Goal: Use online tool/utility: Utilize a website feature to perform a specific function

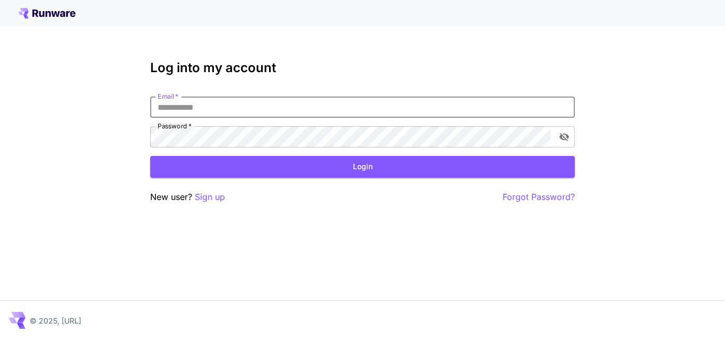
click at [204, 111] on input "Email   *" at bounding box center [362, 107] width 424 height 21
type input "**********"
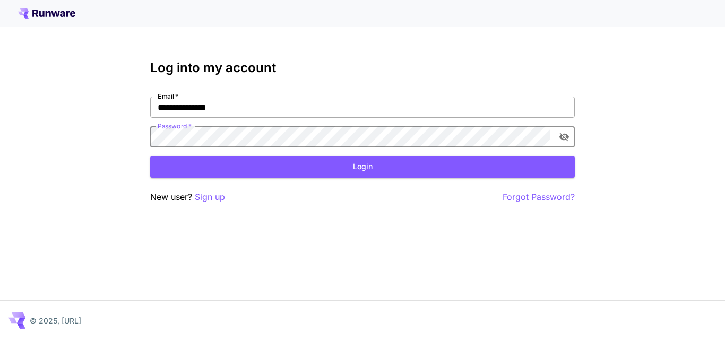
click button "Login" at bounding box center [362, 167] width 424 height 22
click at [567, 134] on icon "toggle password visibility" at bounding box center [564, 137] width 11 height 11
click at [77, 156] on div "**********" at bounding box center [362, 170] width 725 height 340
click button "Login" at bounding box center [362, 167] width 424 height 22
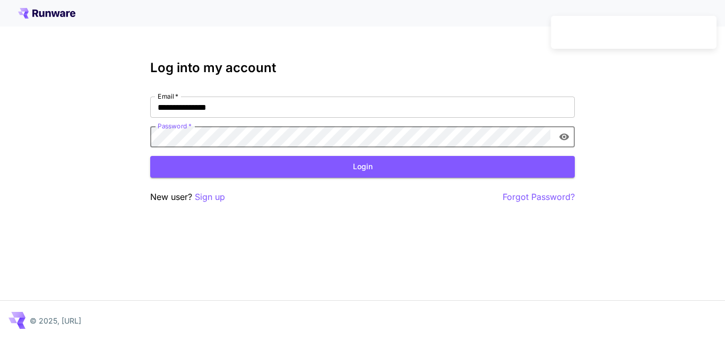
click at [14, 131] on div "**********" at bounding box center [362, 170] width 725 height 340
click button "Login" at bounding box center [362, 167] width 424 height 22
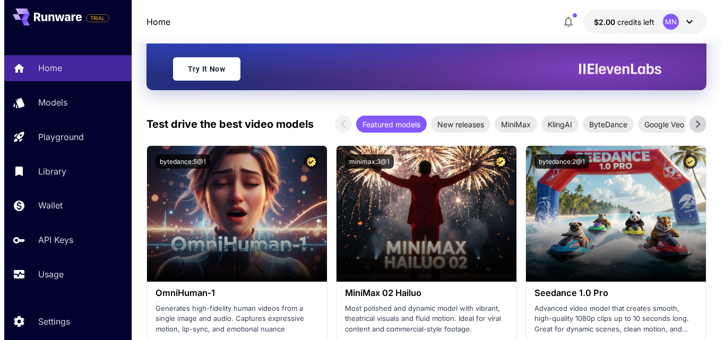
scroll to position [366, 0]
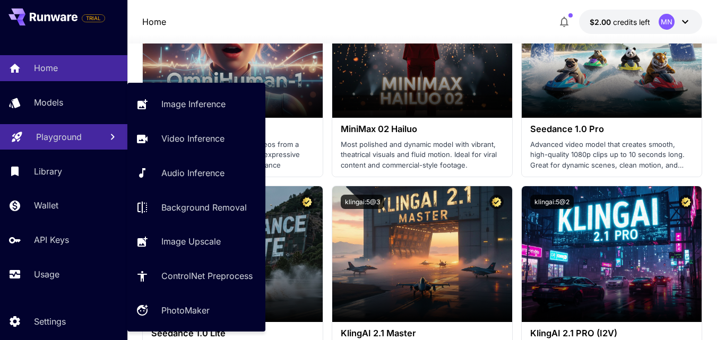
click at [49, 138] on p "Playground" at bounding box center [59, 137] width 46 height 13
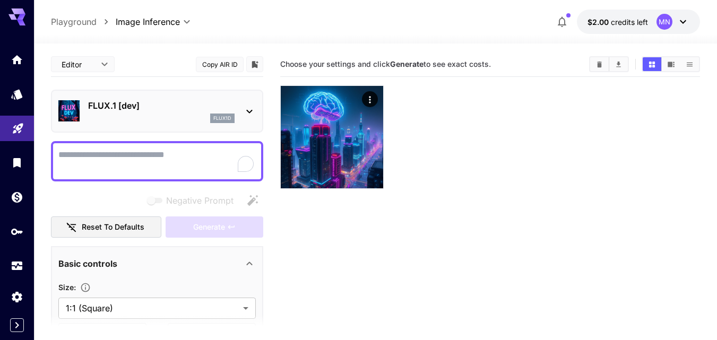
click at [204, 108] on p "FLUX.1 [dev]" at bounding box center [161, 105] width 146 height 13
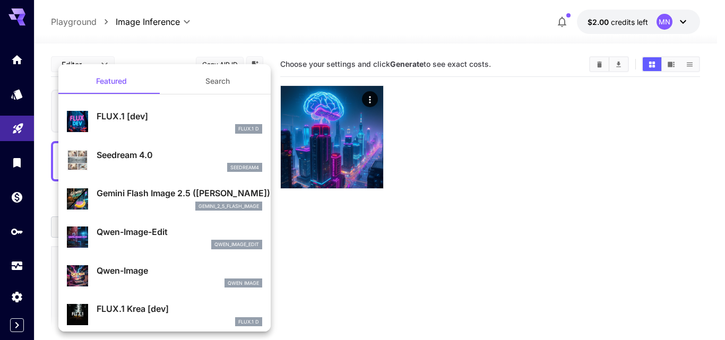
click at [640, 141] on div at bounding box center [362, 170] width 725 height 340
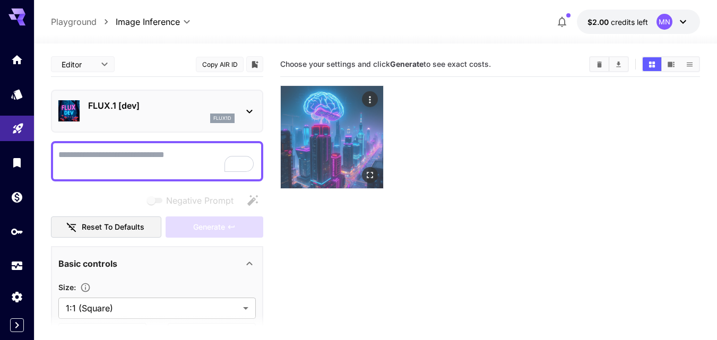
click at [332, 135] on img at bounding box center [332, 137] width 102 height 102
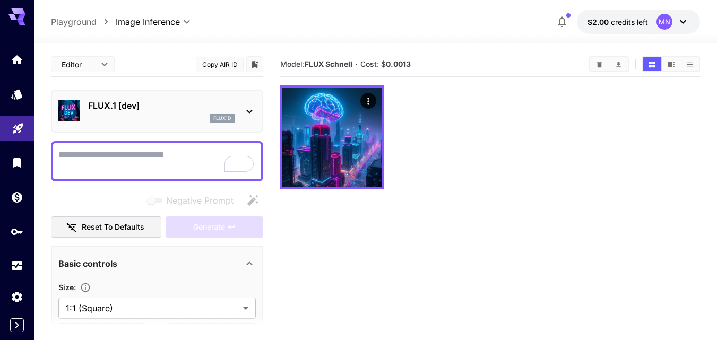
click at [142, 111] on p "FLUX.1 [dev]" at bounding box center [161, 105] width 146 height 13
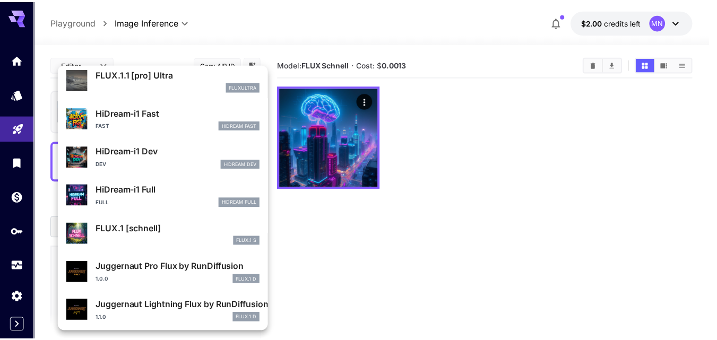
scroll to position [1061, 0]
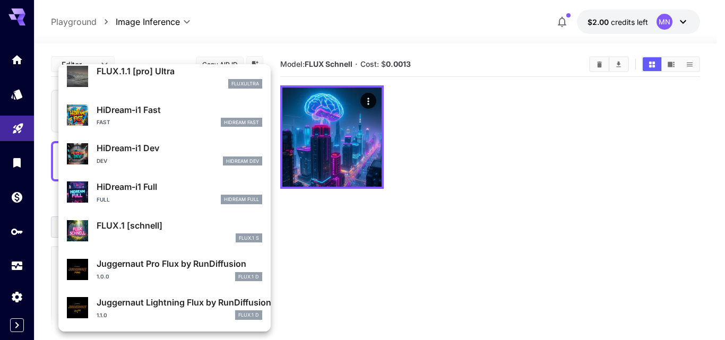
click at [167, 234] on div "FLUX.1 S" at bounding box center [180, 238] width 166 height 10
type input "*"
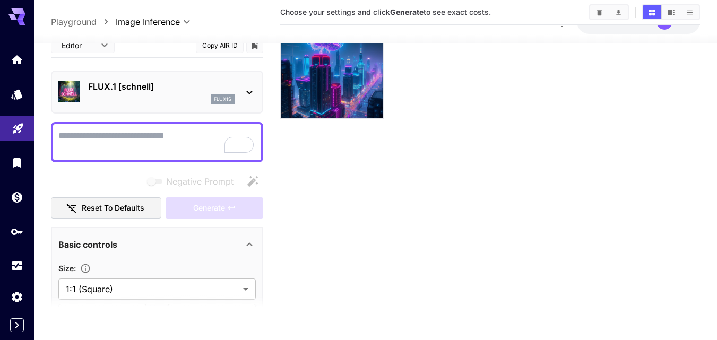
scroll to position [73, 0]
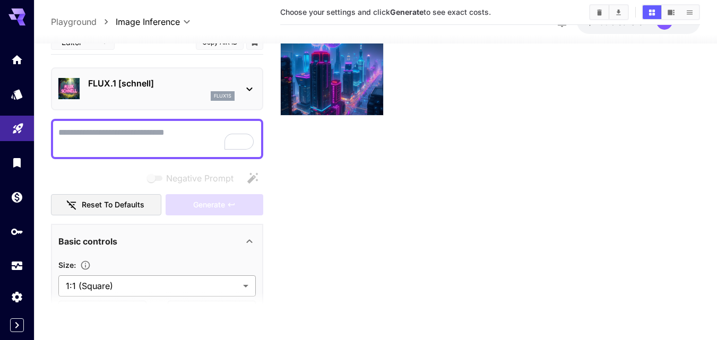
click at [144, 285] on body "**********" at bounding box center [358, 139] width 717 height 424
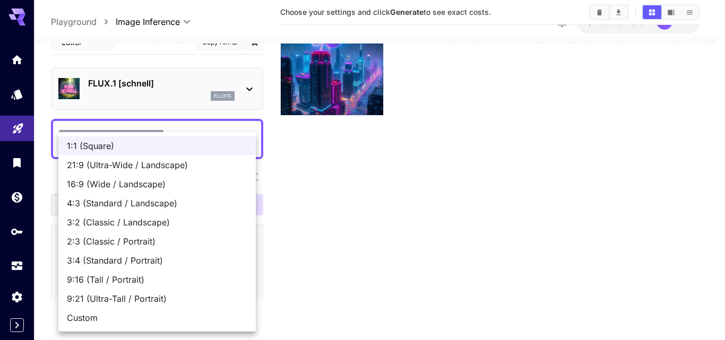
click at [113, 281] on span "9:16 (Tall / Portrait)" at bounding box center [157, 279] width 180 height 13
type input "**********"
type input "***"
type input "****"
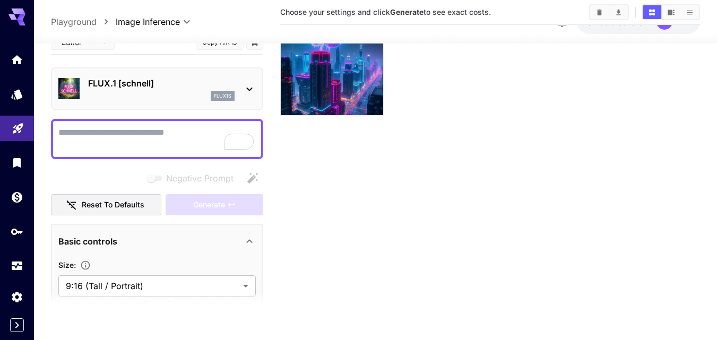
click at [117, 138] on textarea "Negative Prompt" at bounding box center [156, 138] width 197 height 25
click at [145, 133] on textarea "Negative Prompt" at bounding box center [156, 138] width 197 height 25
paste textarea "**********"
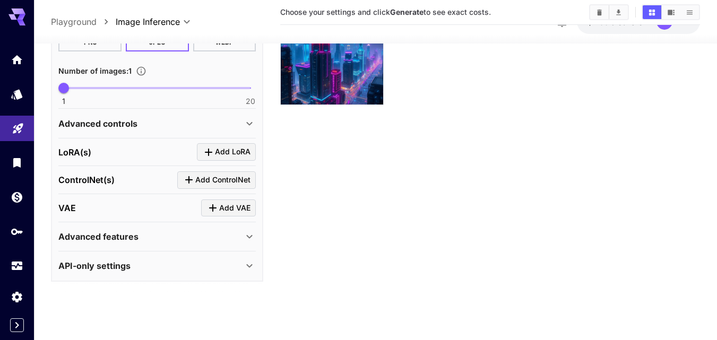
scroll to position [0, 0]
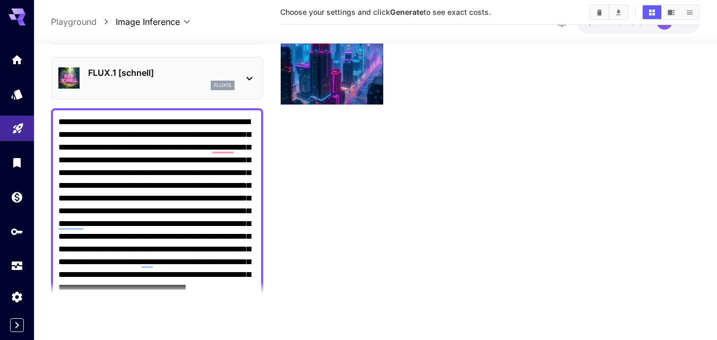
type textarea "**********"
click at [250, 74] on icon at bounding box center [249, 78] width 13 height 13
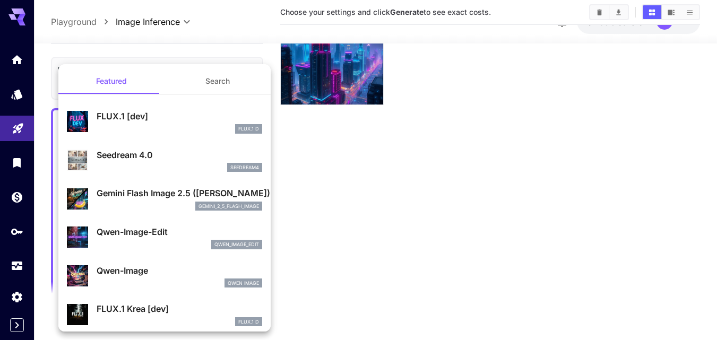
click at [224, 46] on div at bounding box center [362, 170] width 725 height 340
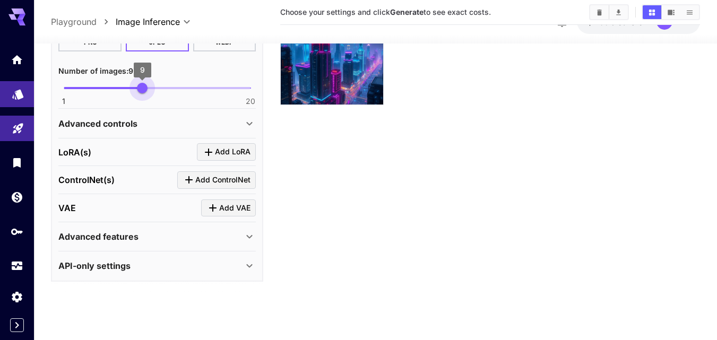
type input "*"
drag, startPoint x: 71, startPoint y: 83, endPoint x: 0, endPoint y: 94, distance: 71.4
click at [0, 94] on div "**********" at bounding box center [358, 128] width 717 height 424
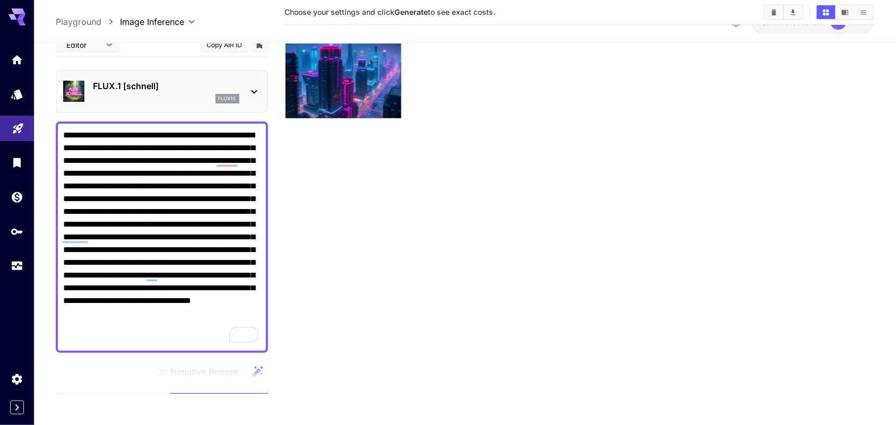
drag, startPoint x: 377, startPoint y: 261, endPoint x: 380, endPoint y: 236, distance: 25.1
click at [380, 236] on section "Choose your settings and click Generate to see exact costs." at bounding box center [579, 181] width 589 height 425
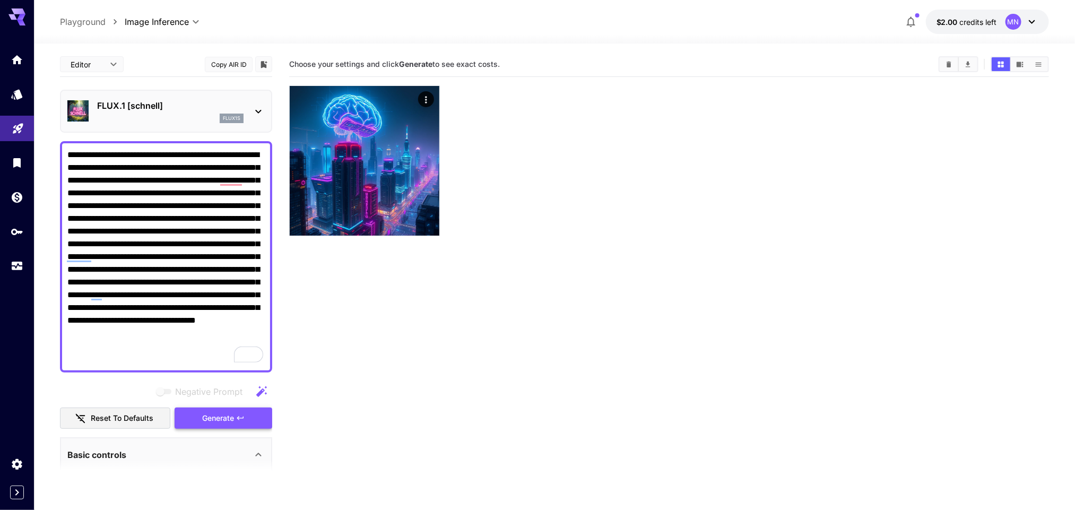
click at [230, 340] on span "Generate" at bounding box center [218, 418] width 32 height 13
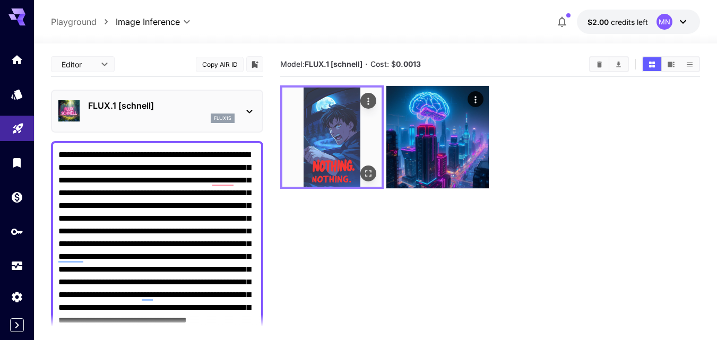
click at [342, 154] on img at bounding box center [331, 137] width 99 height 99
click at [340, 138] on img at bounding box center [331, 137] width 99 height 99
click at [333, 152] on img at bounding box center [331, 137] width 99 height 99
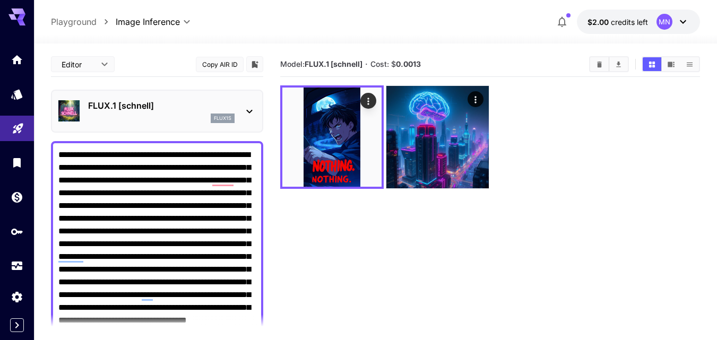
scroll to position [493, 0]
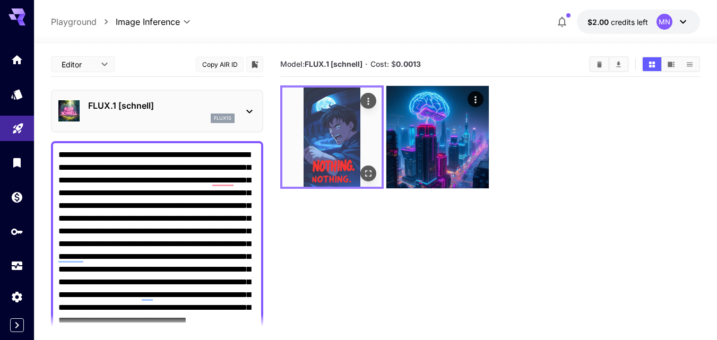
click at [368, 173] on icon "Open in fullscreen" at bounding box center [368, 173] width 11 height 11
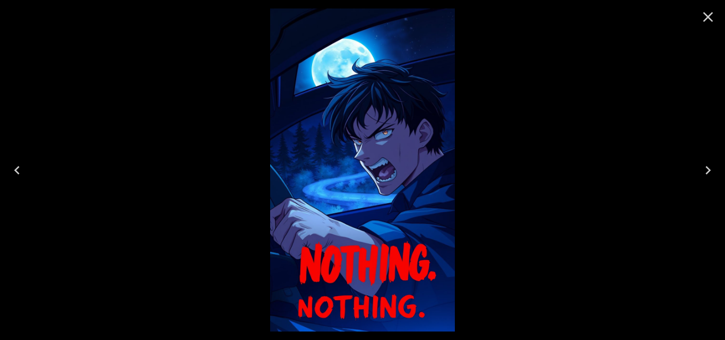
click at [405, 123] on img at bounding box center [362, 169] width 185 height 323
click at [701, 18] on icon "Close" at bounding box center [707, 16] width 17 height 17
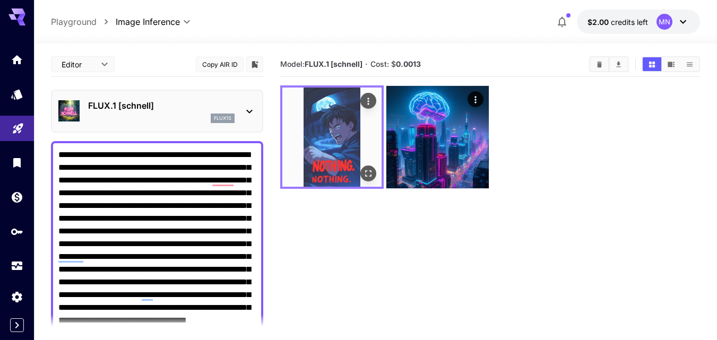
click at [361, 136] on img at bounding box center [331, 137] width 99 height 99
click at [379, 181] on img at bounding box center [331, 137] width 99 height 99
click at [371, 173] on icon "Open in fullscreen" at bounding box center [368, 173] width 11 height 11
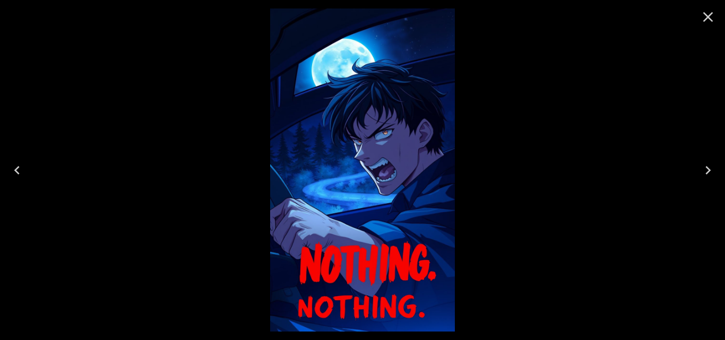
click at [703, 15] on icon "Close" at bounding box center [707, 16] width 17 height 17
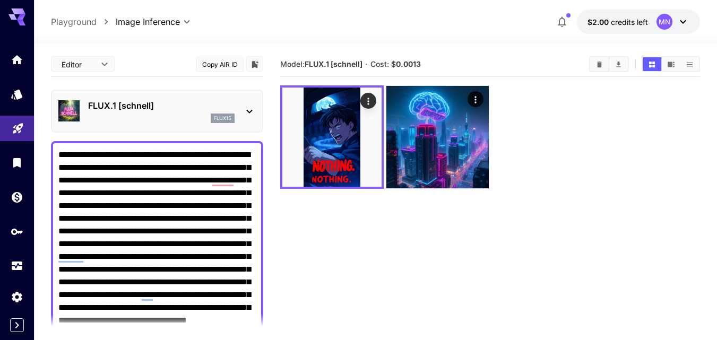
click at [198, 302] on textarea "**********" at bounding box center [156, 257] width 197 height 216
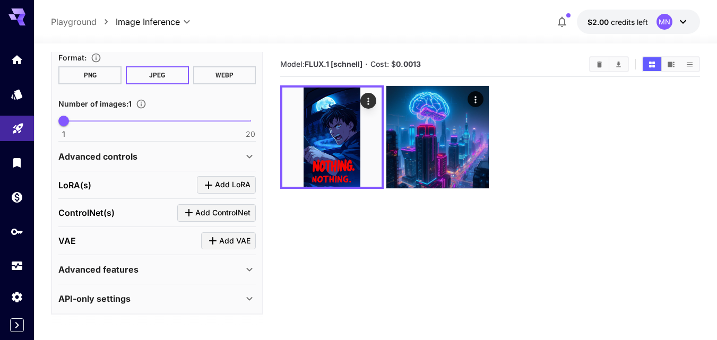
scroll to position [0, 0]
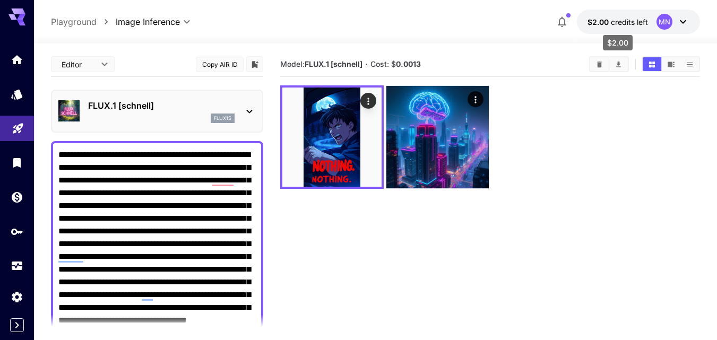
click at [639, 18] on span "credits left" at bounding box center [629, 22] width 37 height 9
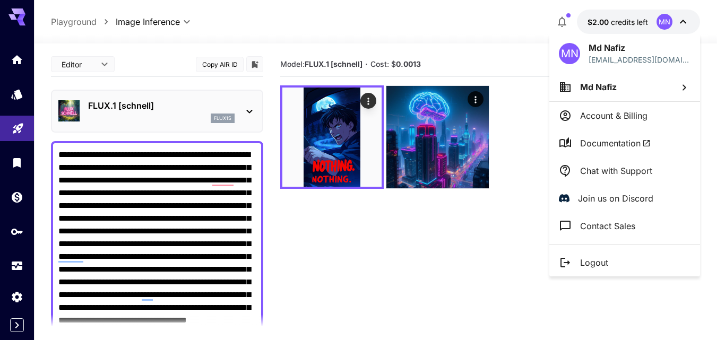
click at [601, 113] on p "Account & Billing" at bounding box center [613, 115] width 67 height 13
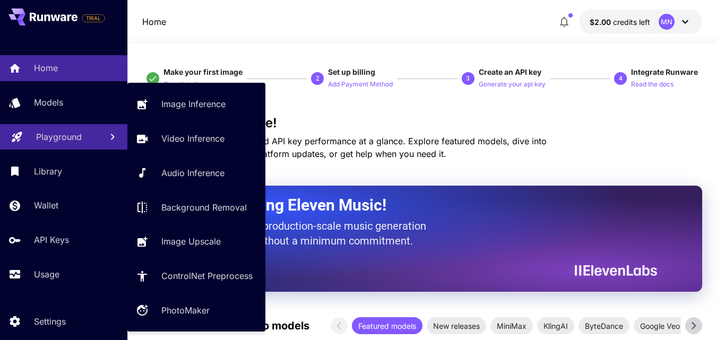
click at [62, 143] on p "Playground" at bounding box center [59, 137] width 46 height 13
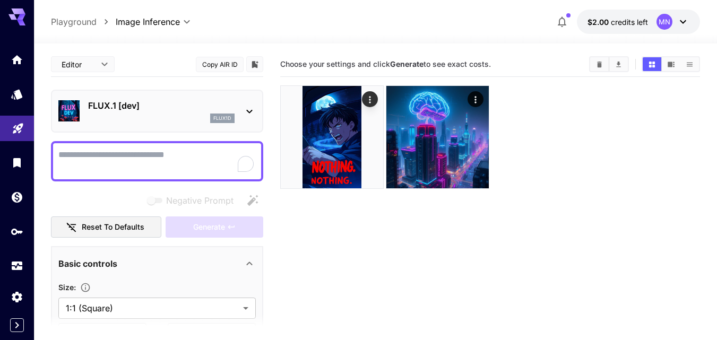
click at [136, 101] on p "FLUX.1 [dev]" at bounding box center [161, 105] width 146 height 13
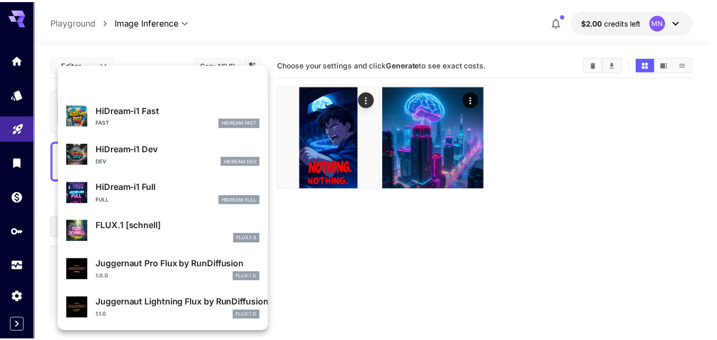
scroll to position [1397, 0]
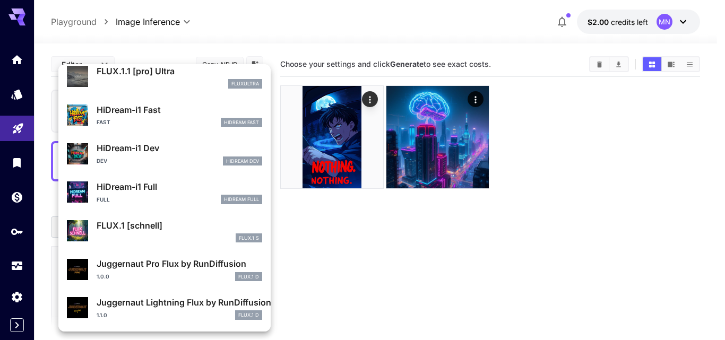
click at [149, 225] on p "FLUX.1 [schnell]" at bounding box center [180, 225] width 166 height 13
type input "*"
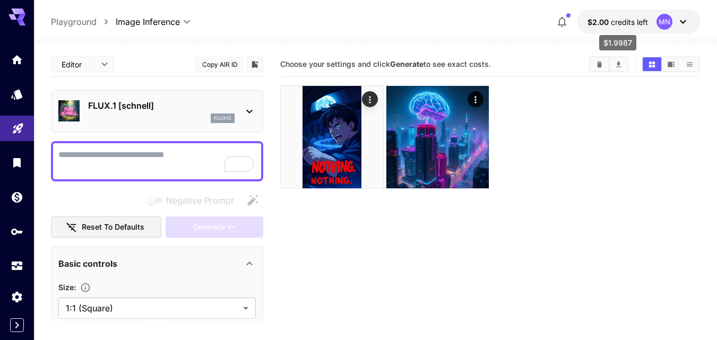
click at [601, 22] on span "$2.00" at bounding box center [598, 22] width 23 height 9
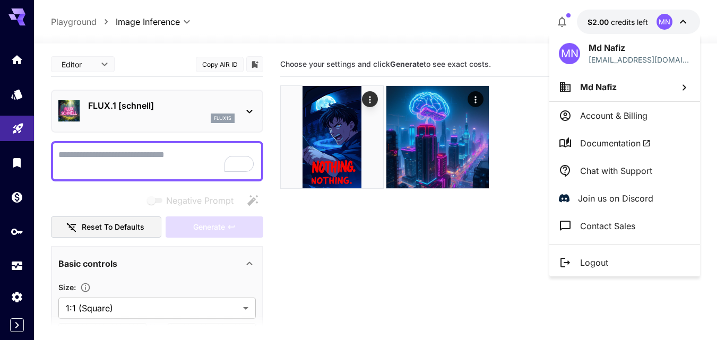
click at [567, 18] on div at bounding box center [362, 170] width 725 height 340
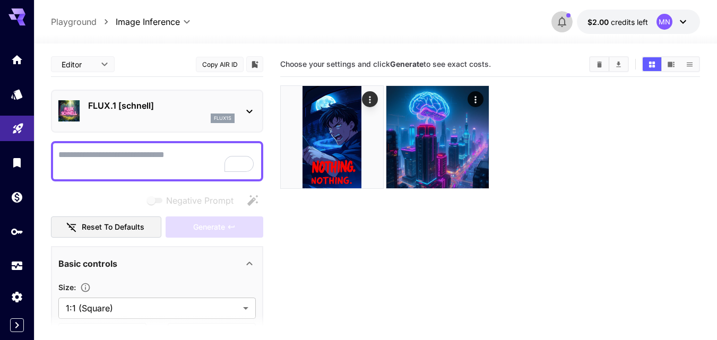
click at [557, 23] on icon "button" at bounding box center [561, 21] width 13 height 13
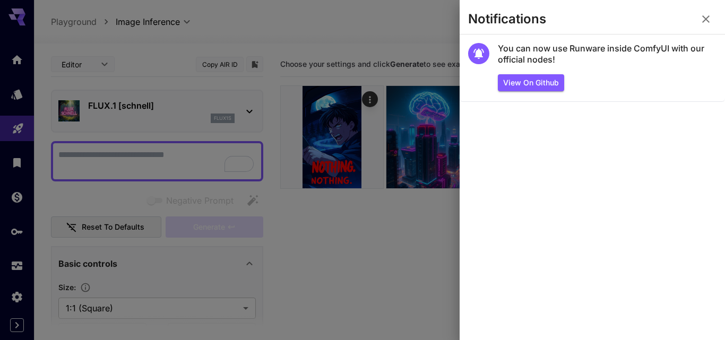
click at [706, 23] on icon "button" at bounding box center [705, 19] width 13 height 13
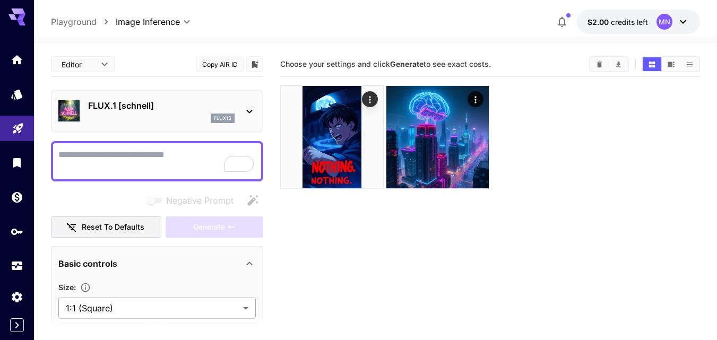
click at [99, 303] on body "**********" at bounding box center [358, 212] width 717 height 424
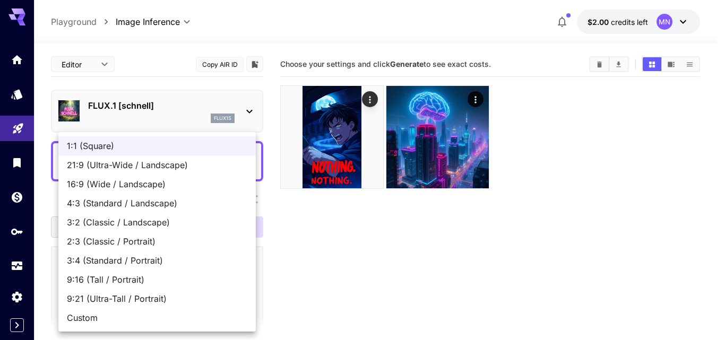
click at [128, 188] on span "16:9 (Wide / Landscape)" at bounding box center [157, 184] width 180 height 13
type input "**********"
type input "****"
type input "***"
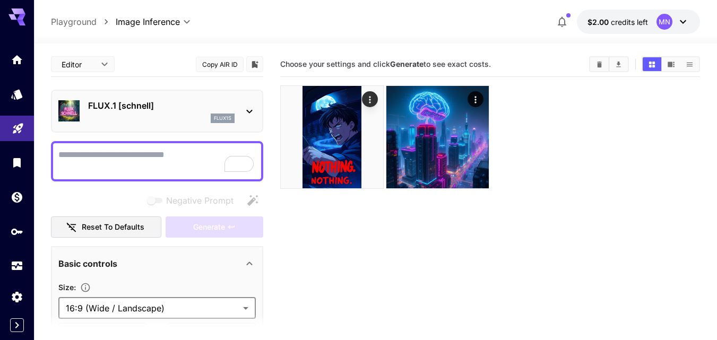
click at [126, 172] on textarea "Negative Prompt" at bounding box center [156, 161] width 197 height 25
click at [121, 166] on textarea "Negative Prompt" at bounding box center [156, 161] width 197 height 25
paste textarea "**********"
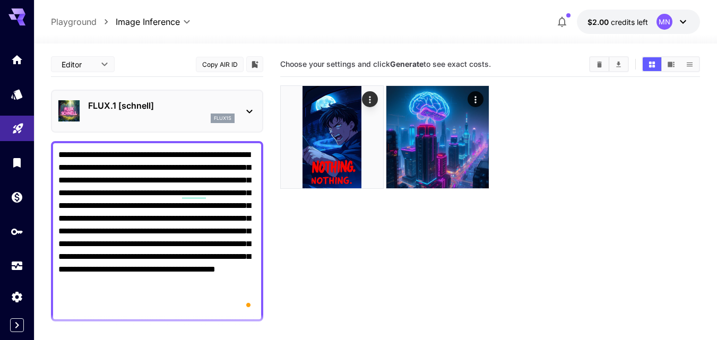
type textarea "**********"
click at [286, 233] on section "Choose your settings and click Generate to see exact costs." at bounding box center [490, 222] width 420 height 340
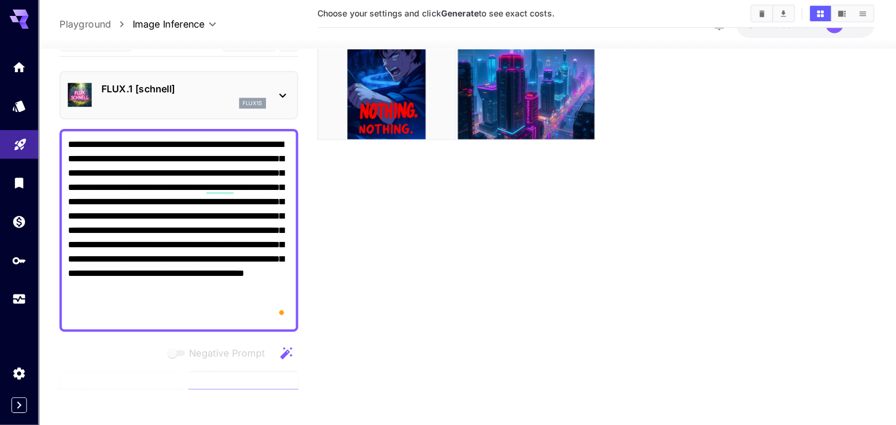
scroll to position [83, 0]
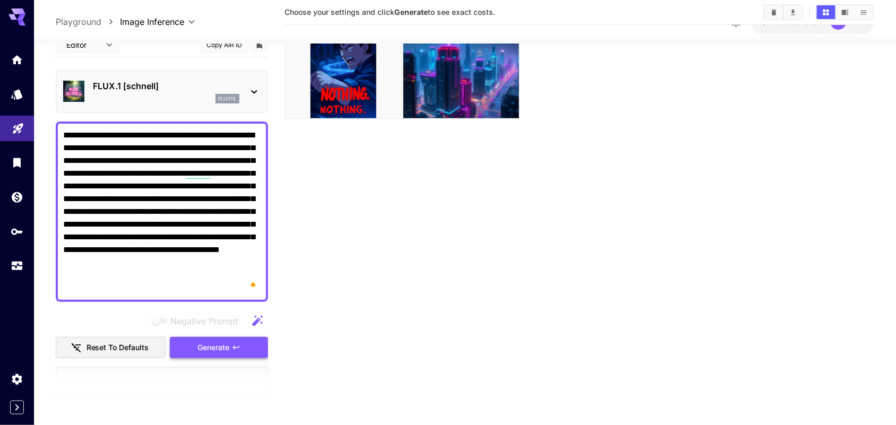
click at [220, 340] on span "Generate" at bounding box center [214, 347] width 32 height 13
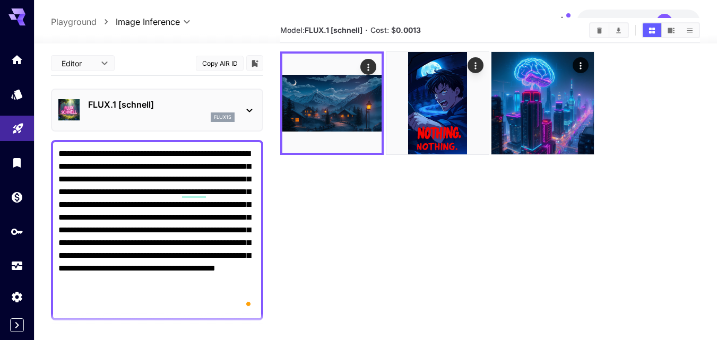
scroll to position [0, 0]
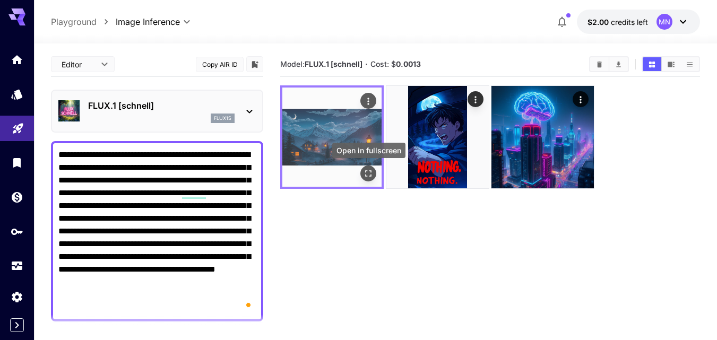
click at [366, 176] on icon "Open in fullscreen" at bounding box center [369, 173] width 6 height 6
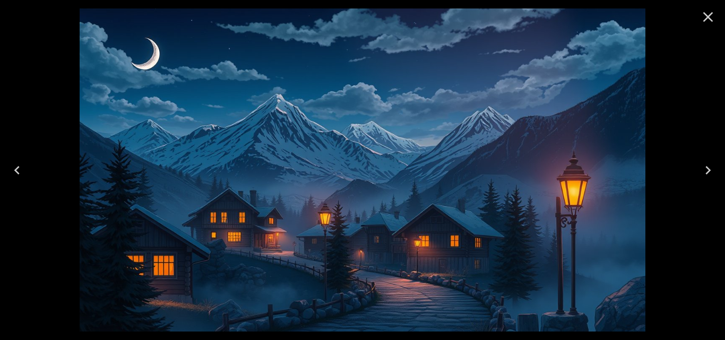
click at [350, 192] on img at bounding box center [363, 169] width 566 height 323
click at [350, 194] on img at bounding box center [363, 169] width 566 height 323
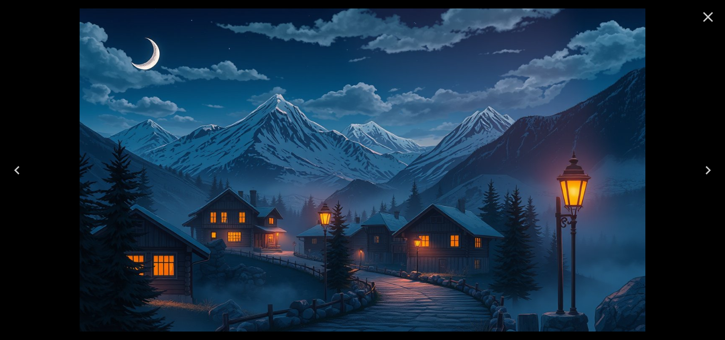
click at [350, 194] on img at bounding box center [363, 169] width 566 height 323
click at [716, 18] on button "Close" at bounding box center [707, 16] width 25 height 25
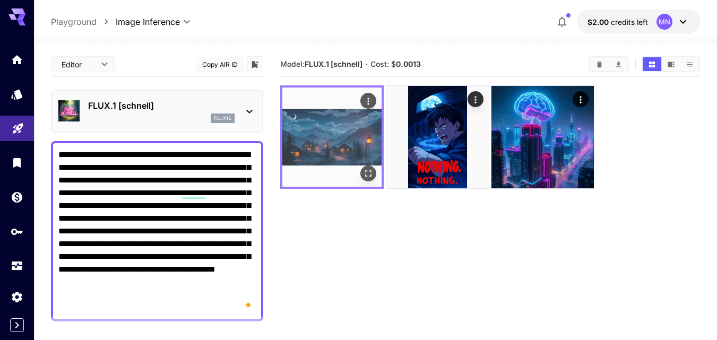
click at [315, 132] on img at bounding box center [331, 137] width 99 height 99
click at [337, 138] on img at bounding box center [331, 137] width 99 height 99
click at [374, 175] on icon "Open in fullscreen" at bounding box center [368, 173] width 11 height 11
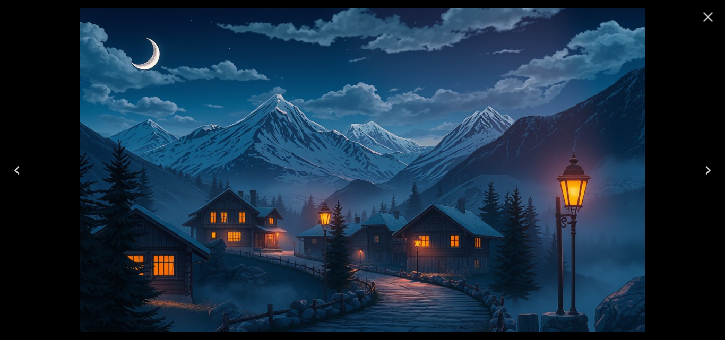
click at [429, 146] on img at bounding box center [363, 169] width 566 height 323
click at [711, 19] on icon "Close" at bounding box center [707, 16] width 17 height 17
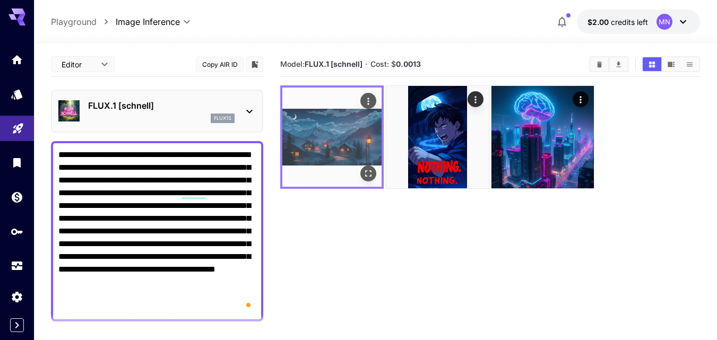
click at [351, 128] on img at bounding box center [331, 137] width 99 height 99
click at [364, 166] on button "Open in fullscreen" at bounding box center [368, 174] width 16 height 16
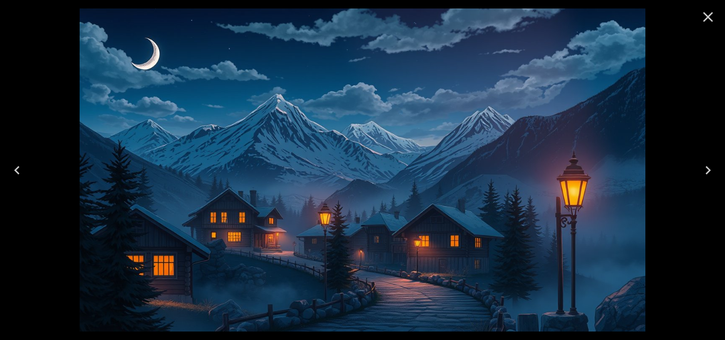
click at [709, 20] on icon "Close" at bounding box center [707, 16] width 17 height 17
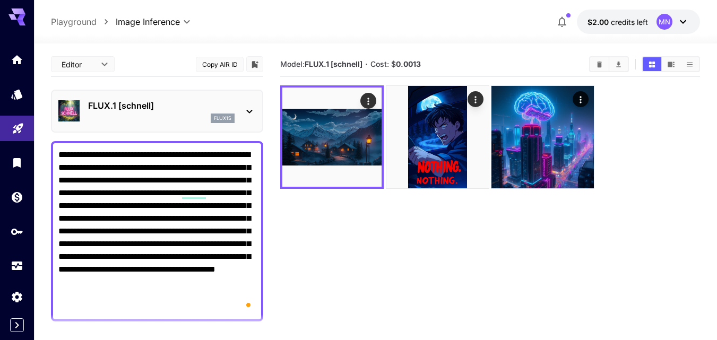
scroll to position [84, 0]
